Goal: Book appointment/travel/reservation

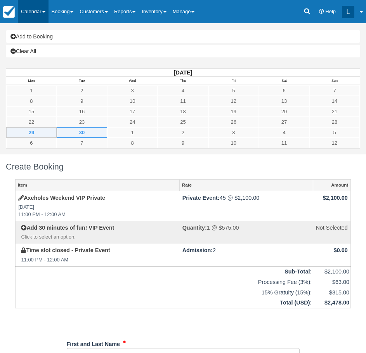
click at [36, 8] on link "Calendar" at bounding box center [33, 11] width 31 height 23
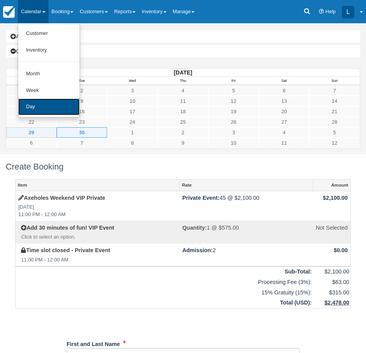
click at [44, 109] on link "Day" at bounding box center [48, 107] width 61 height 17
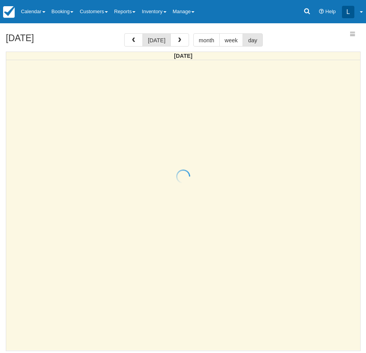
select select
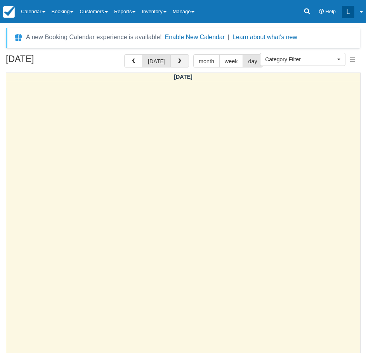
click at [177, 59] on span "button" at bounding box center [179, 61] width 5 height 5
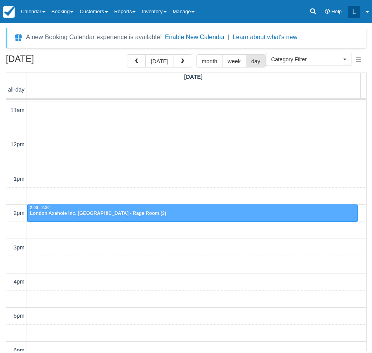
scroll to position [394, 0]
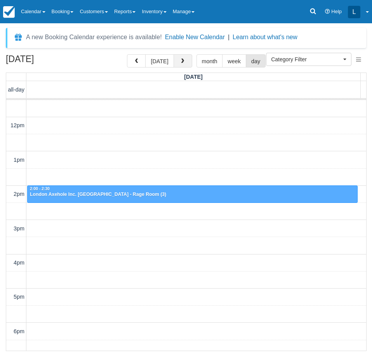
drag, startPoint x: 182, startPoint y: 66, endPoint x: 176, endPoint y: 66, distance: 5.8
click at [182, 66] on button "button" at bounding box center [182, 60] width 19 height 13
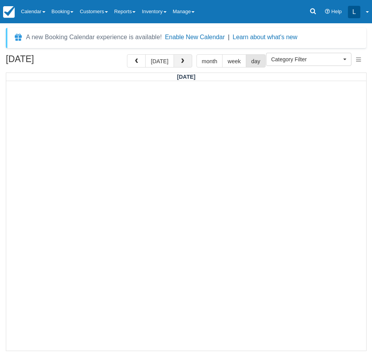
click at [180, 59] on span "button" at bounding box center [182, 61] width 5 height 5
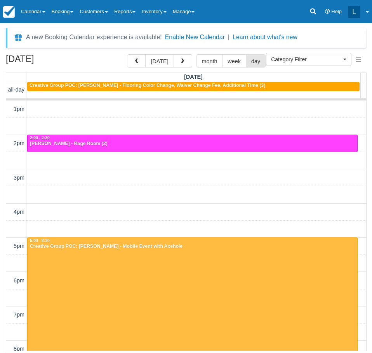
scroll to position [432, 0]
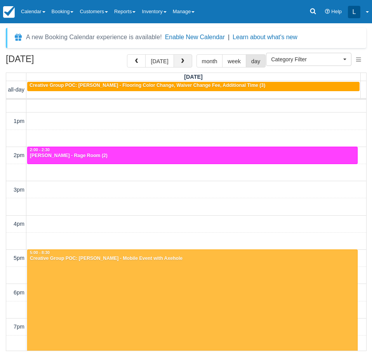
click at [184, 62] on button "button" at bounding box center [182, 60] width 19 height 13
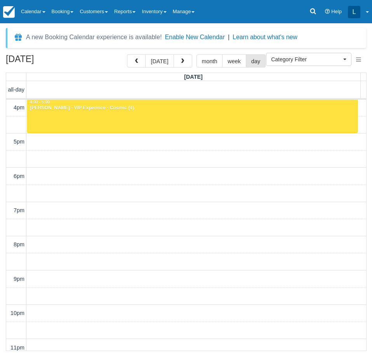
scroll to position [471, 0]
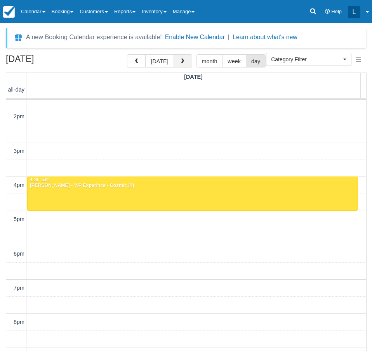
click at [175, 63] on button "button" at bounding box center [182, 60] width 19 height 13
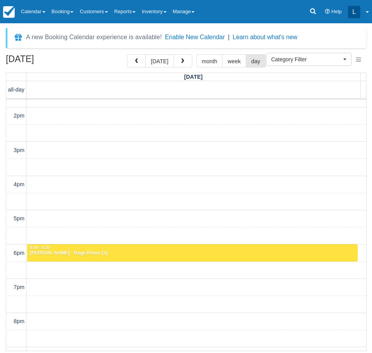
scroll to position [471, 0]
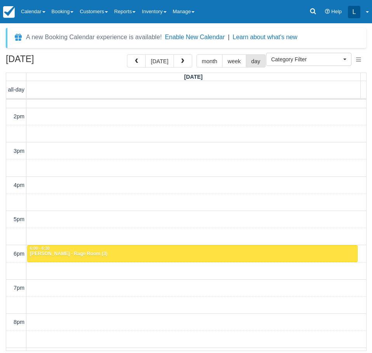
click at [190, 55] on div "[DATE] month week day" at bounding box center [196, 60] width 138 height 13
click at [188, 57] on button "button" at bounding box center [182, 60] width 19 height 13
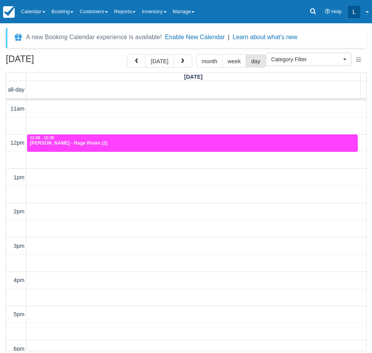
scroll to position [394, 0]
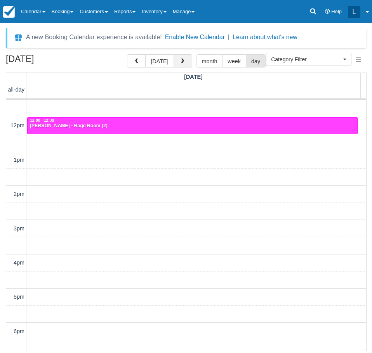
click at [185, 62] on button "button" at bounding box center [182, 60] width 19 height 13
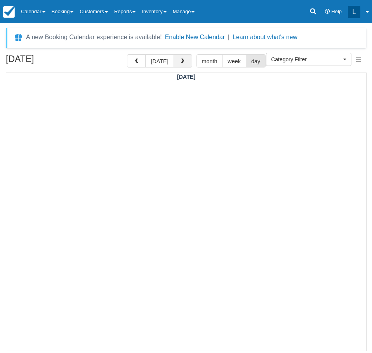
click at [185, 62] on button "button" at bounding box center [182, 60] width 19 height 13
click at [187, 61] on button "button" at bounding box center [182, 60] width 19 height 13
click at [177, 64] on button "button" at bounding box center [182, 60] width 19 height 13
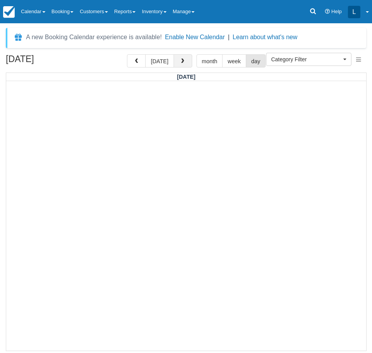
click at [178, 58] on button "button" at bounding box center [182, 60] width 19 height 13
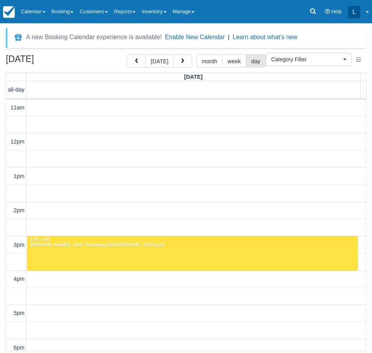
scroll to position [416, 0]
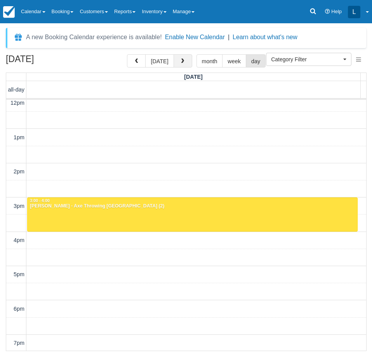
click at [183, 58] on button "button" at bounding box center [182, 60] width 19 height 13
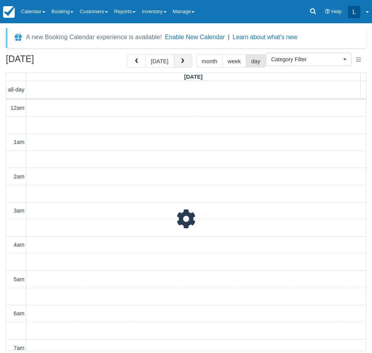
scroll to position [549, 0]
click at [183, 58] on button "button" at bounding box center [182, 60] width 19 height 13
click at [175, 63] on button "button" at bounding box center [182, 60] width 19 height 13
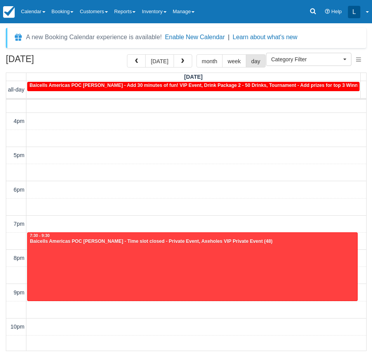
scroll to position [549, 0]
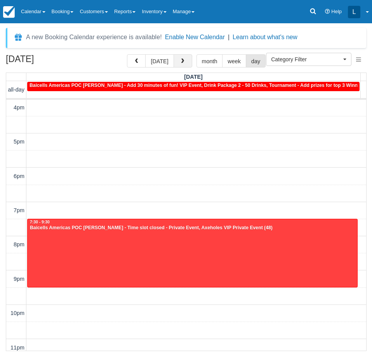
click at [182, 62] on span "button" at bounding box center [182, 61] width 5 height 5
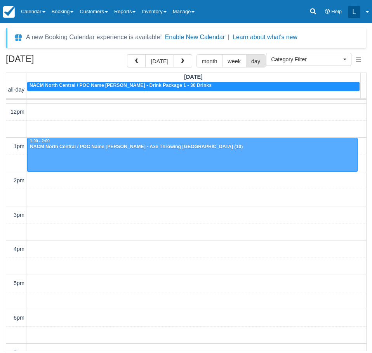
scroll to position [394, 0]
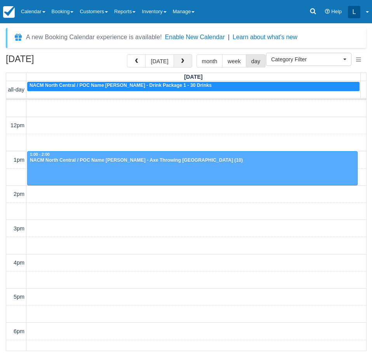
click at [180, 62] on span "button" at bounding box center [182, 61] width 5 height 5
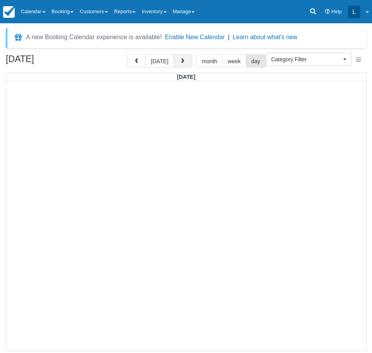
click at [186, 65] on button "button" at bounding box center [182, 60] width 19 height 13
click at [183, 57] on button "button" at bounding box center [182, 60] width 19 height 13
click at [182, 61] on span "button" at bounding box center [182, 61] width 5 height 5
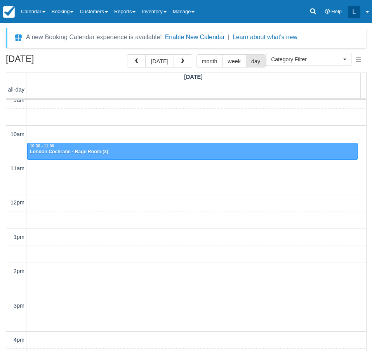
scroll to position [316, 0]
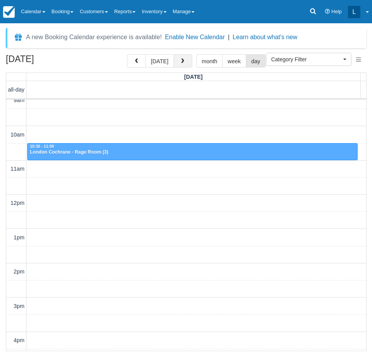
click at [186, 63] on button "button" at bounding box center [182, 60] width 19 height 13
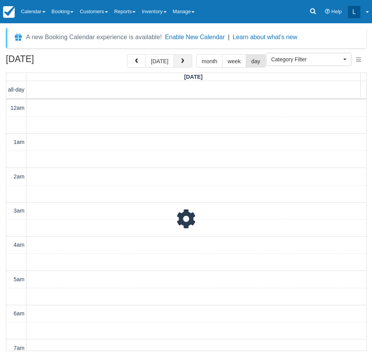
scroll to position [549, 0]
click at [186, 56] on button "button" at bounding box center [182, 60] width 19 height 13
click at [174, 61] on button "button" at bounding box center [182, 60] width 19 height 13
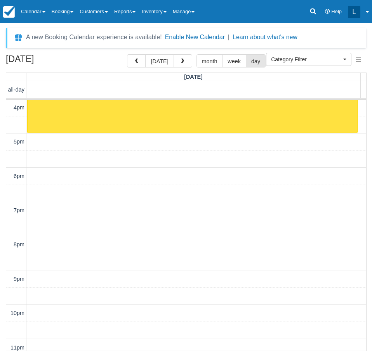
scroll to position [432, 0]
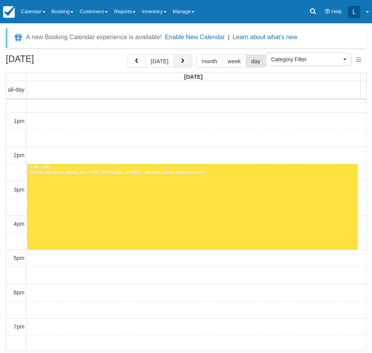
click at [187, 58] on button "button" at bounding box center [182, 60] width 19 height 13
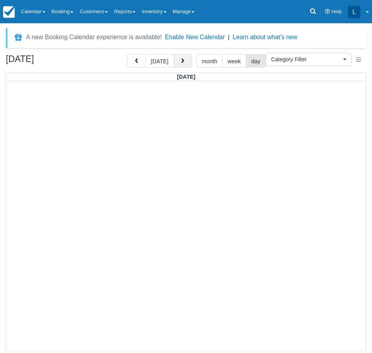
click at [180, 59] on span "button" at bounding box center [182, 61] width 5 height 5
click at [183, 62] on span "button" at bounding box center [182, 61] width 5 height 5
click at [182, 62] on span "button" at bounding box center [182, 61] width 5 height 5
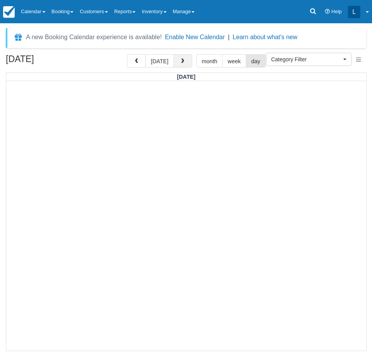
click at [182, 62] on span "button" at bounding box center [182, 61] width 5 height 5
click at [173, 57] on button "button" at bounding box center [182, 60] width 19 height 13
click at [177, 57] on button "button" at bounding box center [182, 60] width 19 height 13
click at [180, 59] on span "button" at bounding box center [182, 61] width 5 height 5
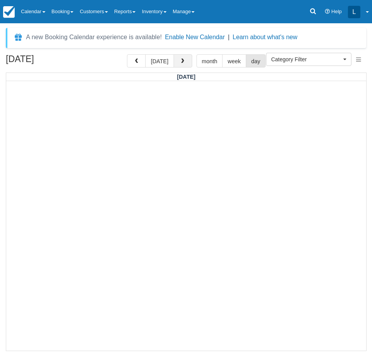
click at [182, 64] on span "button" at bounding box center [182, 61] width 5 height 5
click at [182, 62] on span "button" at bounding box center [182, 61] width 5 height 5
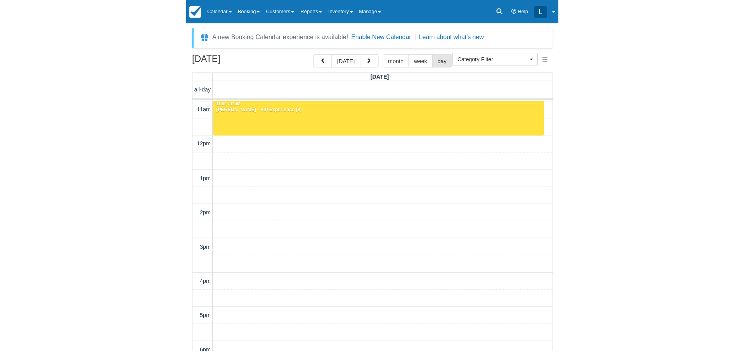
scroll to position [355, 0]
